Goal: Check status

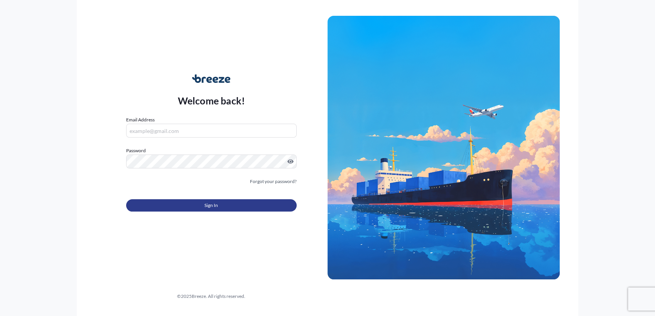
type input "[PERSON_NAME][EMAIL_ADDRESS][DOMAIN_NAME]"
click at [214, 205] on span "Sign In" at bounding box center [210, 206] width 13 height 8
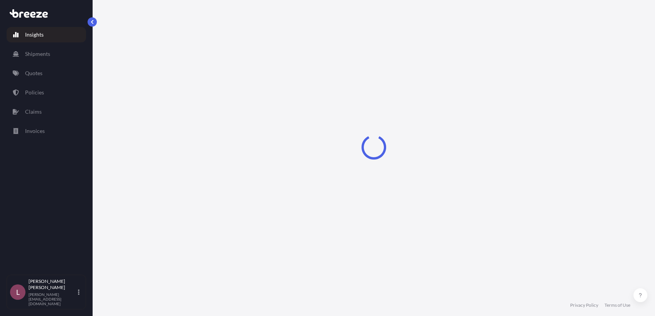
select select "2025"
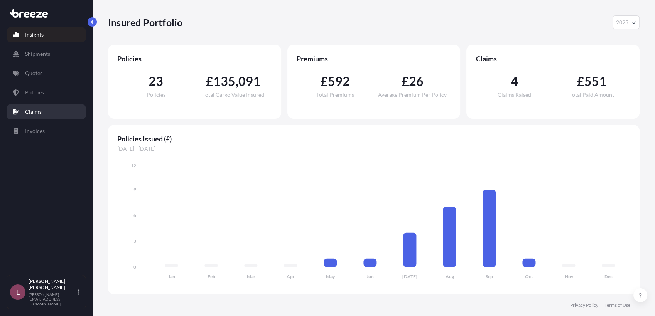
click at [35, 116] on link "Claims" at bounding box center [46, 111] width 79 height 15
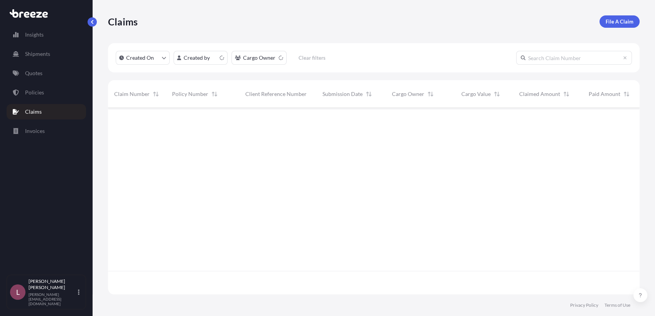
scroll to position [184, 524]
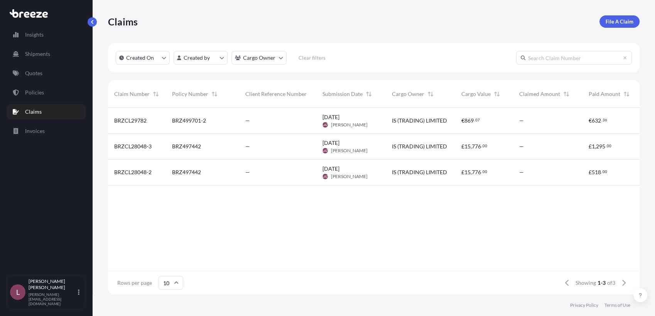
click at [301, 123] on div "—" at bounding box center [277, 121] width 65 height 8
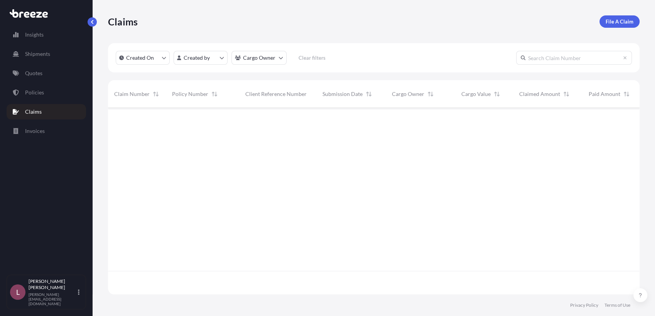
scroll to position [184, 524]
